Goal: Navigation & Orientation: Understand site structure

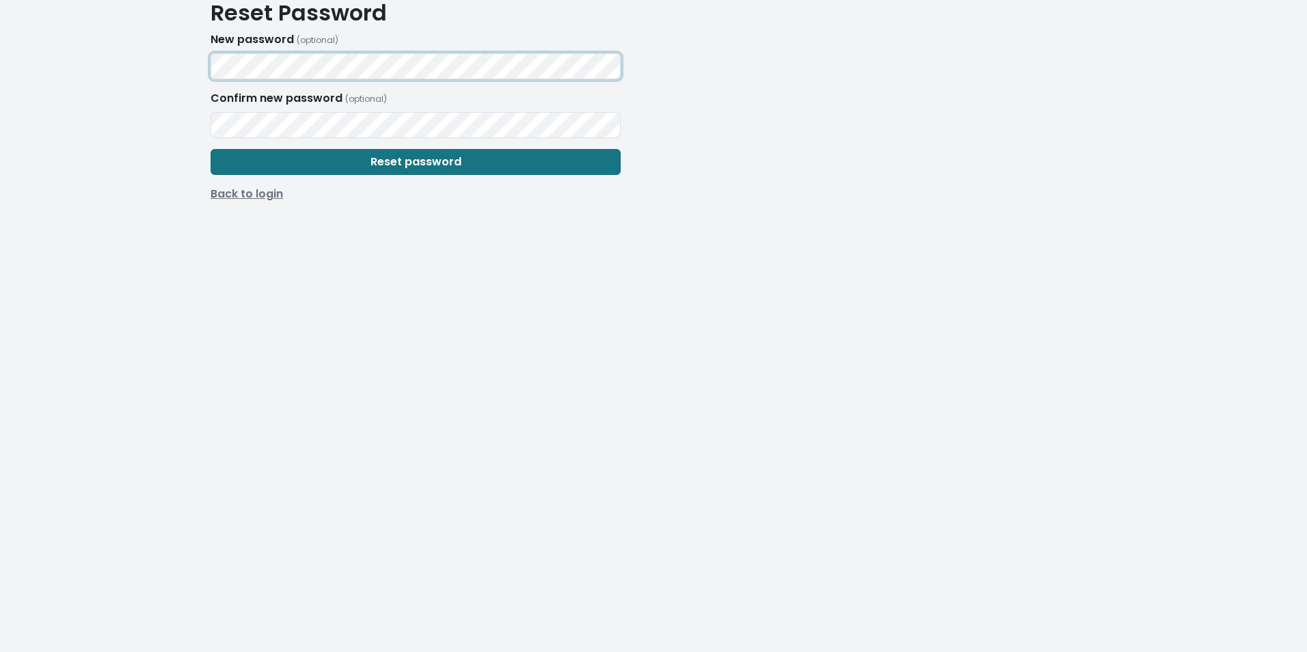
click at [608, 65] on keeper-lock "Open Keeper Popup" at bounding box center [603, 66] width 16 height 16
click at [402, 163] on span "Reset password" at bounding box center [415, 162] width 91 height 16
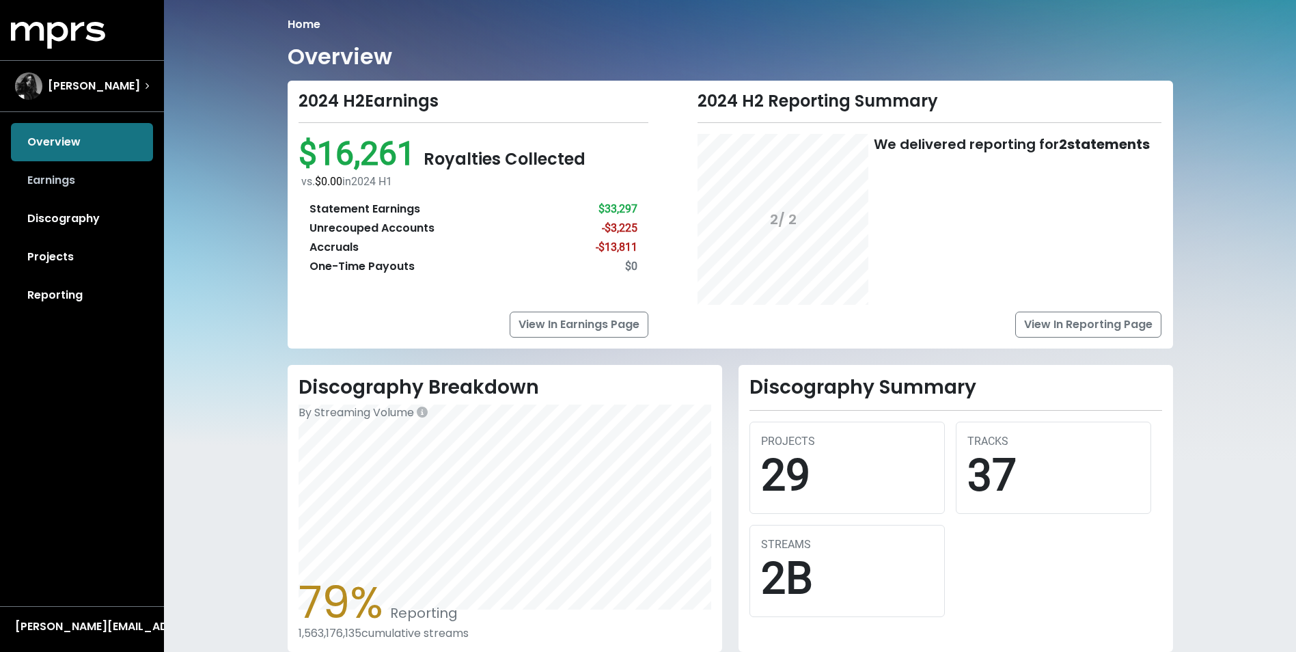
click at [100, 176] on link "Earnings" at bounding box center [82, 180] width 142 height 38
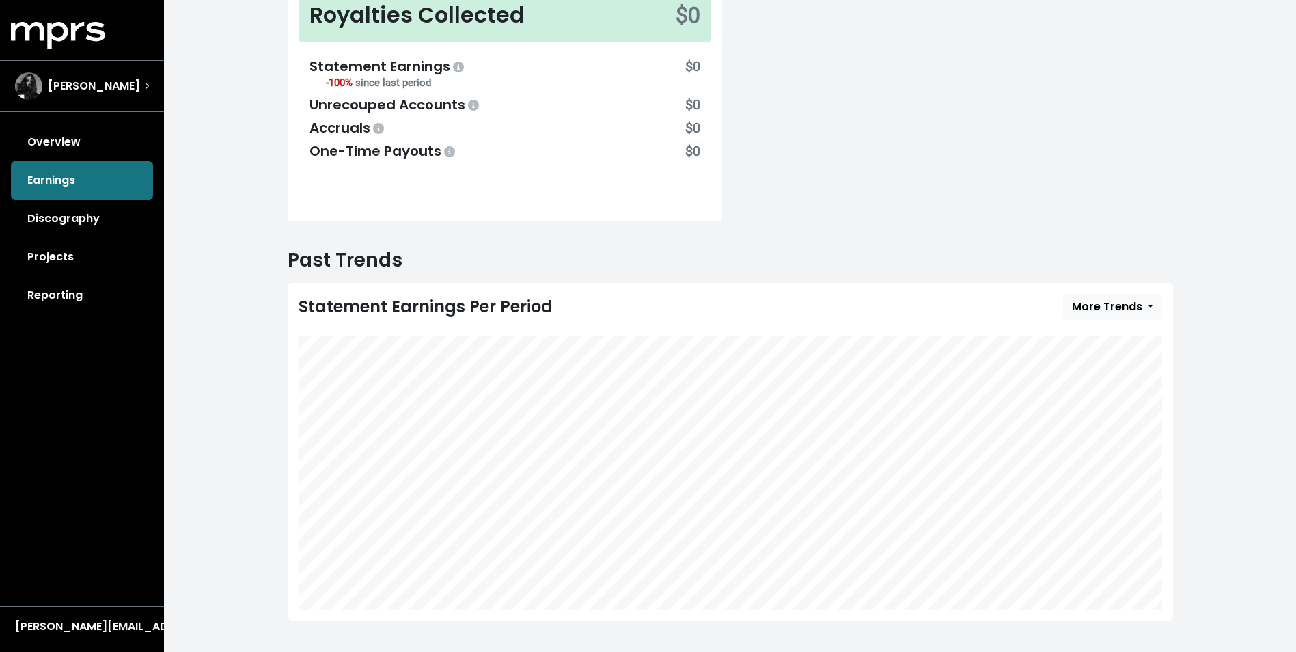
scroll to position [220, 0]
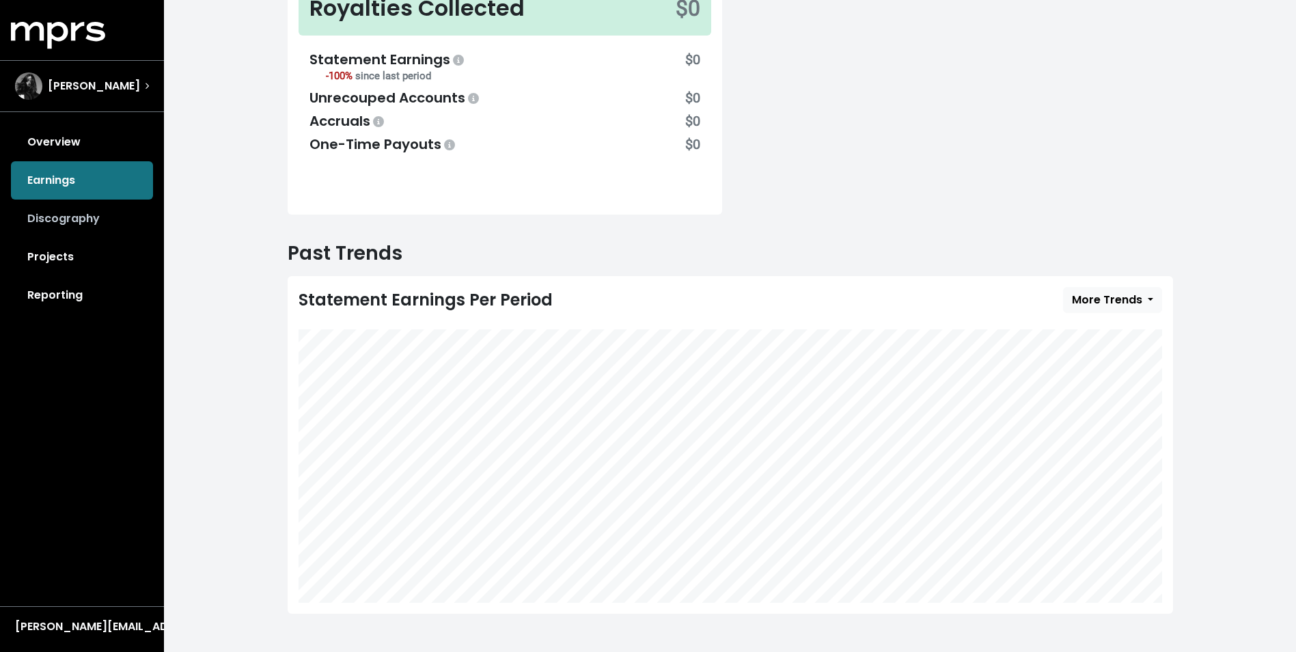
click at [73, 221] on link "Discography" at bounding box center [82, 219] width 142 height 38
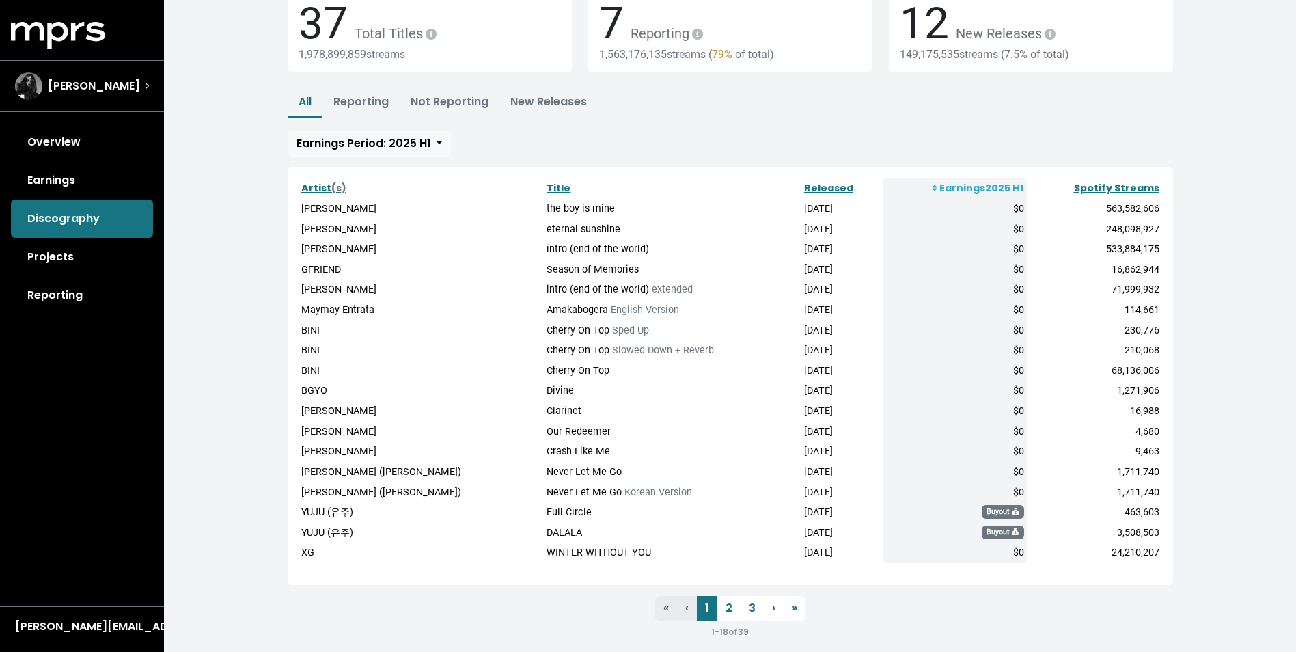
scroll to position [114, 0]
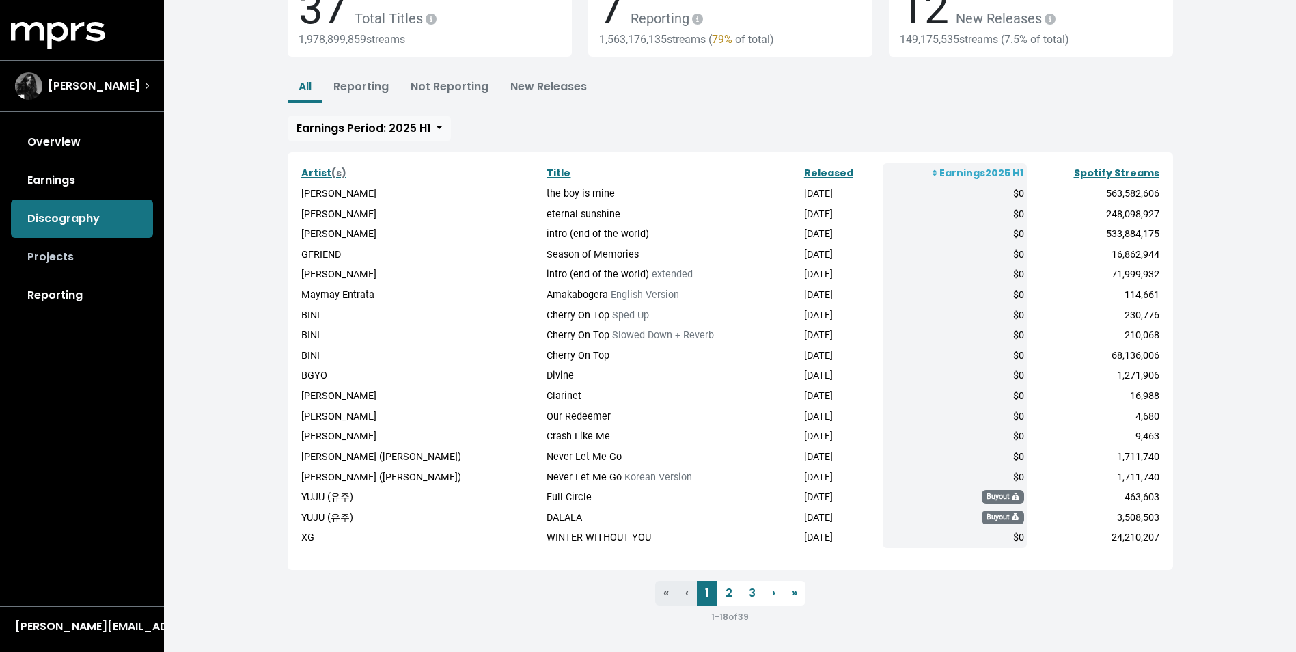
click at [61, 256] on link "Projects" at bounding box center [82, 257] width 142 height 38
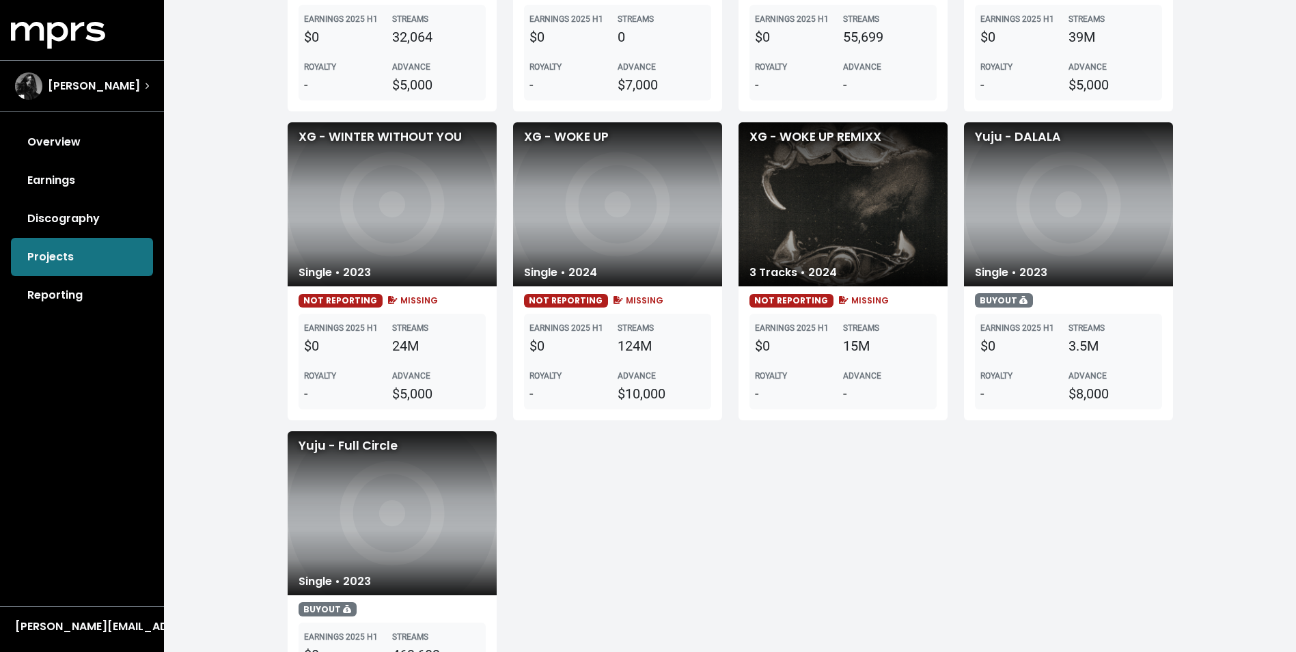
scroll to position [2020, 0]
